Goal: Information Seeking & Learning: Learn about a topic

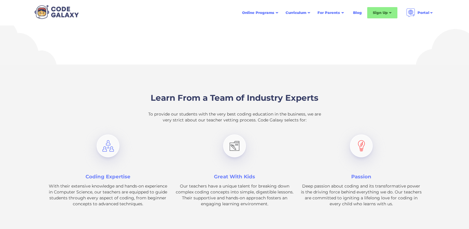
scroll to position [730, 0]
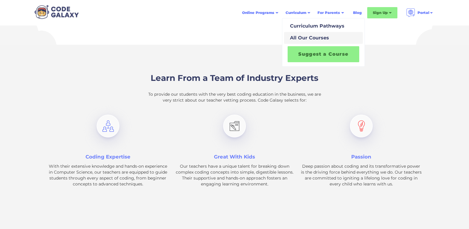
click at [317, 37] on div "All Our Courses" at bounding box center [307, 37] width 41 height 7
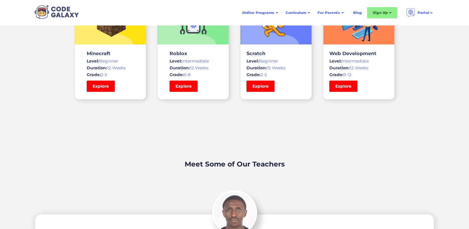
scroll to position [1361, 0]
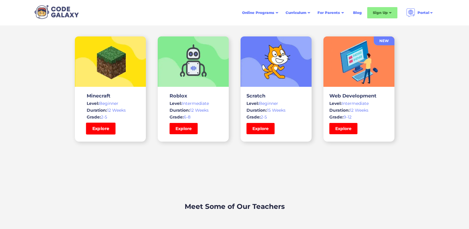
click at [108, 129] on link "Explore" at bounding box center [101, 128] width 30 height 12
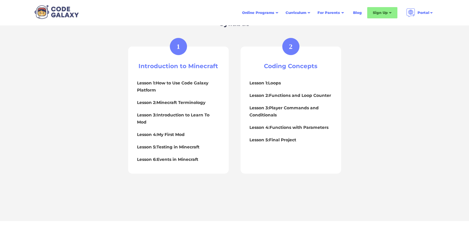
scroll to position [256, 0]
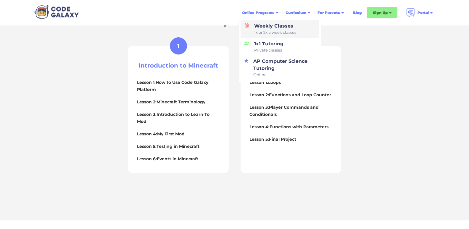
click at [284, 27] on div "Weekly Classes 1x or 2x a week classes" at bounding box center [274, 28] width 44 height 13
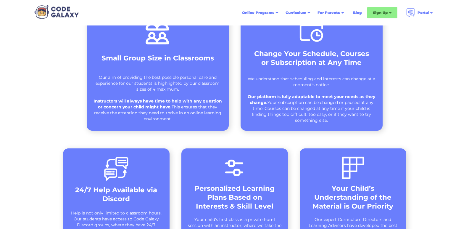
scroll to position [256, 0]
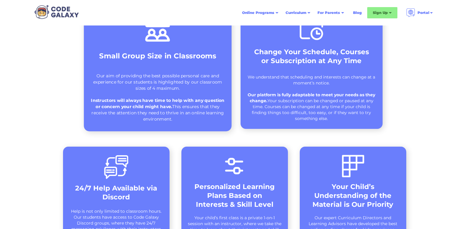
click at [194, 71] on div "Small Group Size in Classrooms Our aim of providing the best possible personal …" at bounding box center [158, 68] width 148 height 126
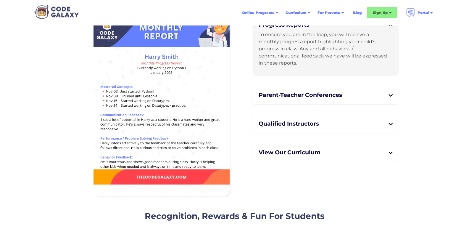
scroll to position [1380, 0]
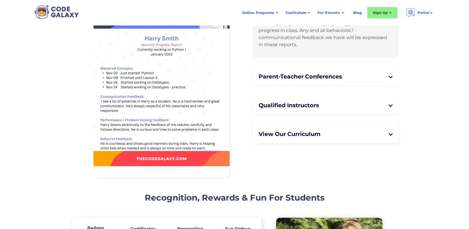
click at [390, 127] on div "View Our Curriculum" at bounding box center [326, 133] width 134 height 13
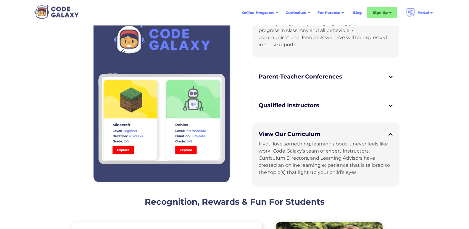
click at [390, 127] on div "View Our Curriculum" at bounding box center [326, 133] width 134 height 13
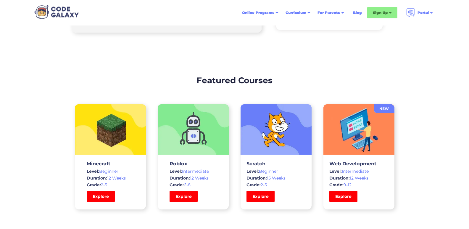
scroll to position [1854, 0]
